Goal: Task Accomplishment & Management: Manage account settings

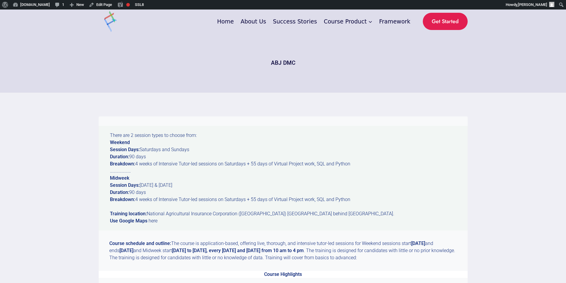
click at [425, 244] on strong "[DATE]" at bounding box center [418, 244] width 14 height 6
click at [95, 4] on link "Edit Page" at bounding box center [100, 5] width 28 height 10
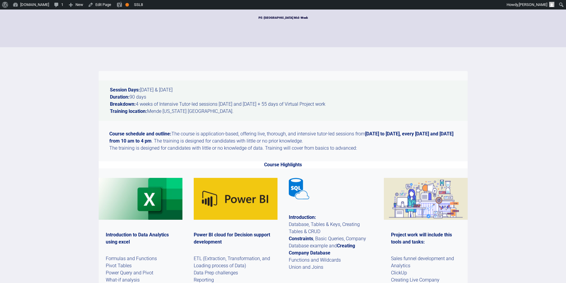
scroll to position [43, 0]
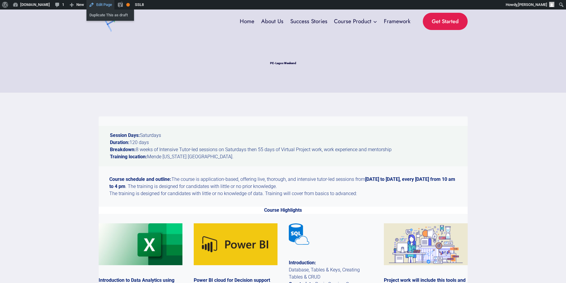
click at [100, 3] on link "Edit Page" at bounding box center [100, 5] width 28 height 10
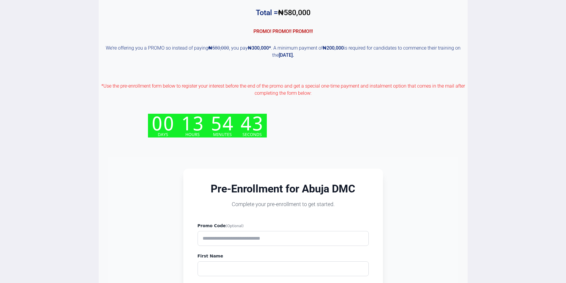
scroll to position [525, 0]
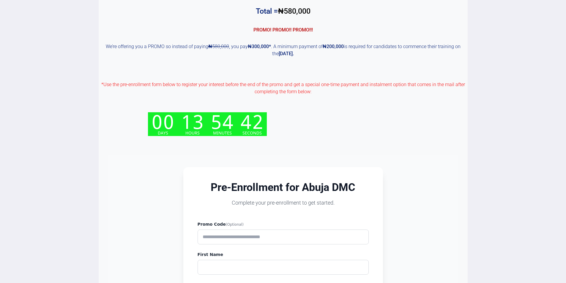
drag, startPoint x: 568, startPoint y: 48, endPoint x: 568, endPoint y: 151, distance: 103.1
click at [566, 151] on html "Skip to content Home About Us Success Stories Course Product Expand Abuja Train…" at bounding box center [283, 168] width 566 height 1387
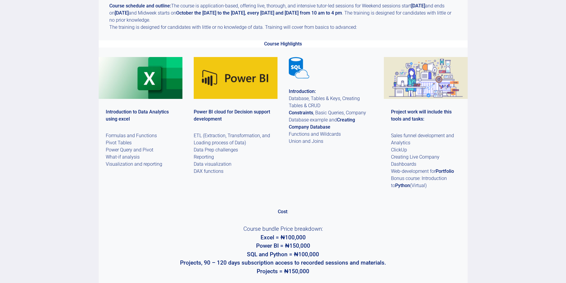
scroll to position [0, 0]
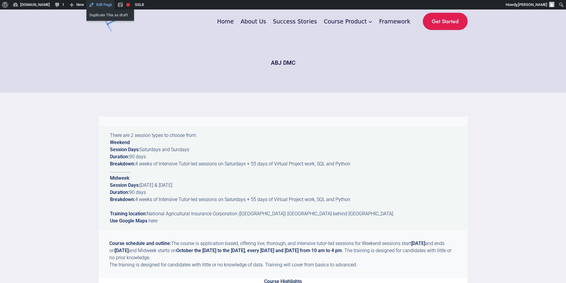
click at [97, 2] on link "Edit Page" at bounding box center [100, 5] width 28 height 10
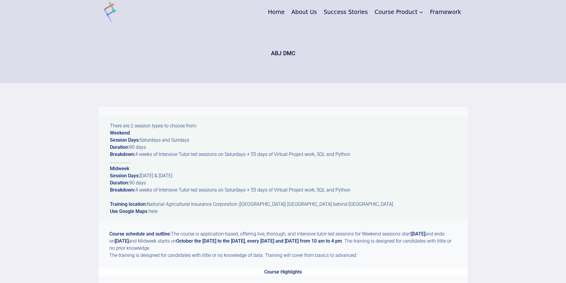
drag, startPoint x: 570, startPoint y: 39, endPoint x: 570, endPoint y: 17, distance: 21.7
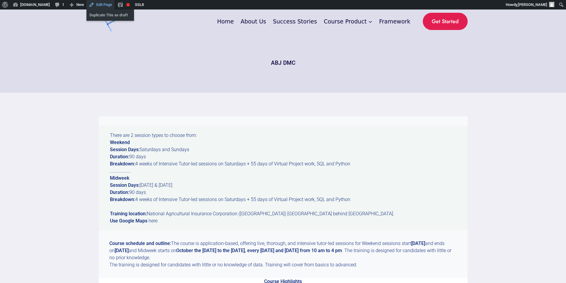
click at [101, 5] on link "Edit Page" at bounding box center [100, 5] width 28 height 10
